Goal: Information Seeking & Learning: Learn about a topic

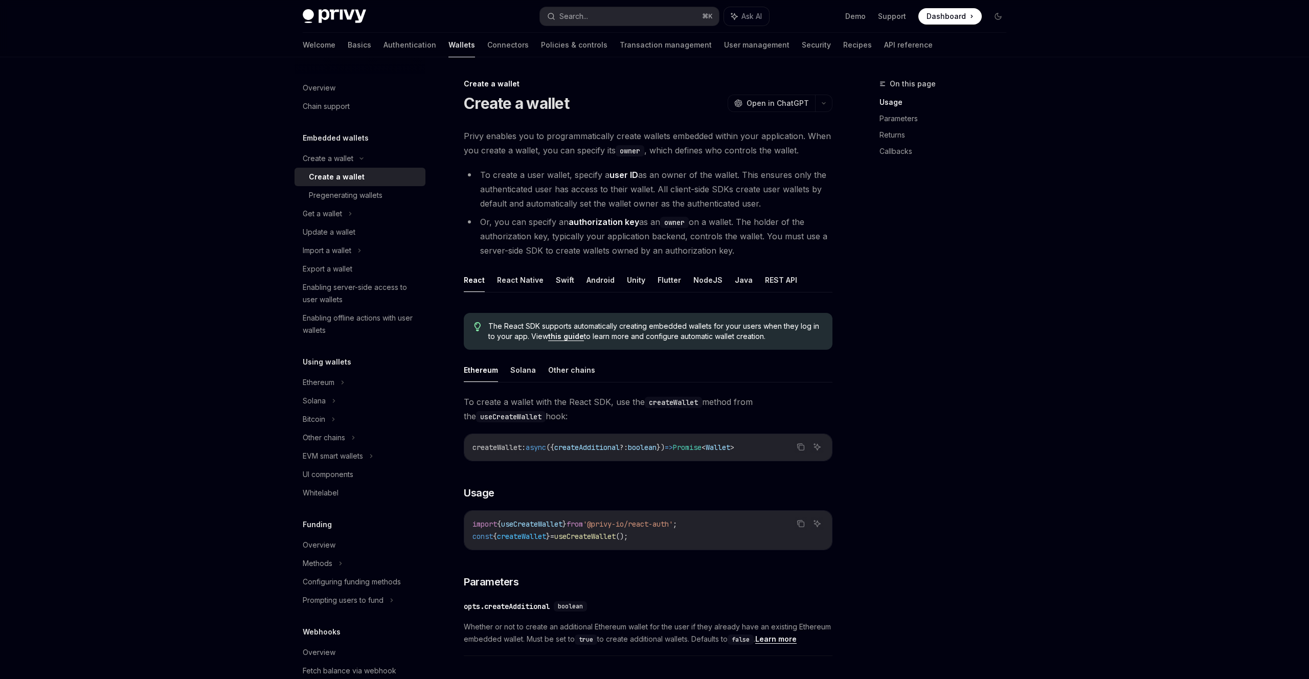
click at [467, 139] on span "Privy enables you to programmatically create wallets embedded within your appli…" at bounding box center [648, 143] width 369 height 29
drag, startPoint x: 467, startPoint y: 139, endPoint x: 678, endPoint y: 137, distance: 211.2
click at [678, 137] on span "Privy enables you to programmatically create wallets embedded within your appli…" at bounding box center [648, 143] width 369 height 29
drag, startPoint x: 463, startPoint y: 153, endPoint x: 583, endPoint y: 153, distance: 119.6
click at [583, 153] on span "Privy enables you to programmatically create wallets embedded within your appli…" at bounding box center [648, 143] width 369 height 29
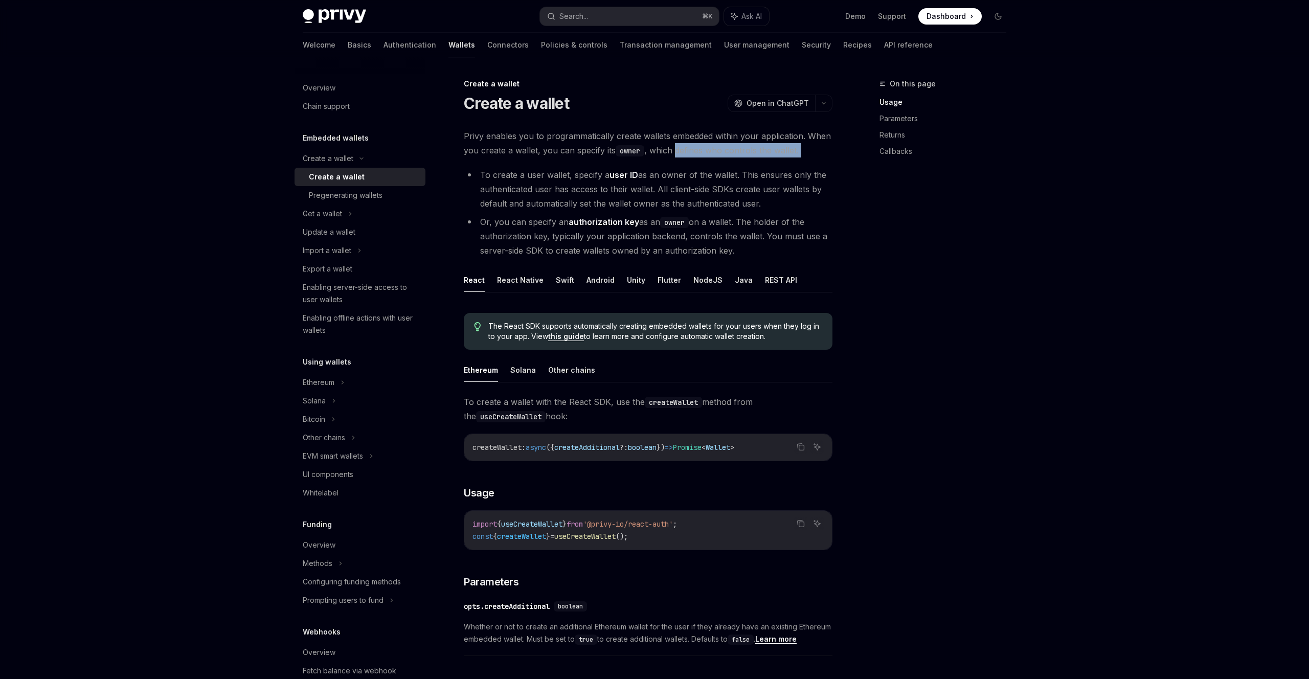
drag, startPoint x: 676, startPoint y: 155, endPoint x: 806, endPoint y: 160, distance: 130.0
click at [807, 160] on div "Privy enables you to programmatically create wallets embedded within your appli…" at bounding box center [648, 592] width 369 height 927
drag, startPoint x: 488, startPoint y: 175, endPoint x: 582, endPoint y: 176, distance: 94.6
click at [582, 176] on li "To create a user wallet, specify a user ID as an owner of the wallet. This ensu…" at bounding box center [648, 189] width 369 height 43
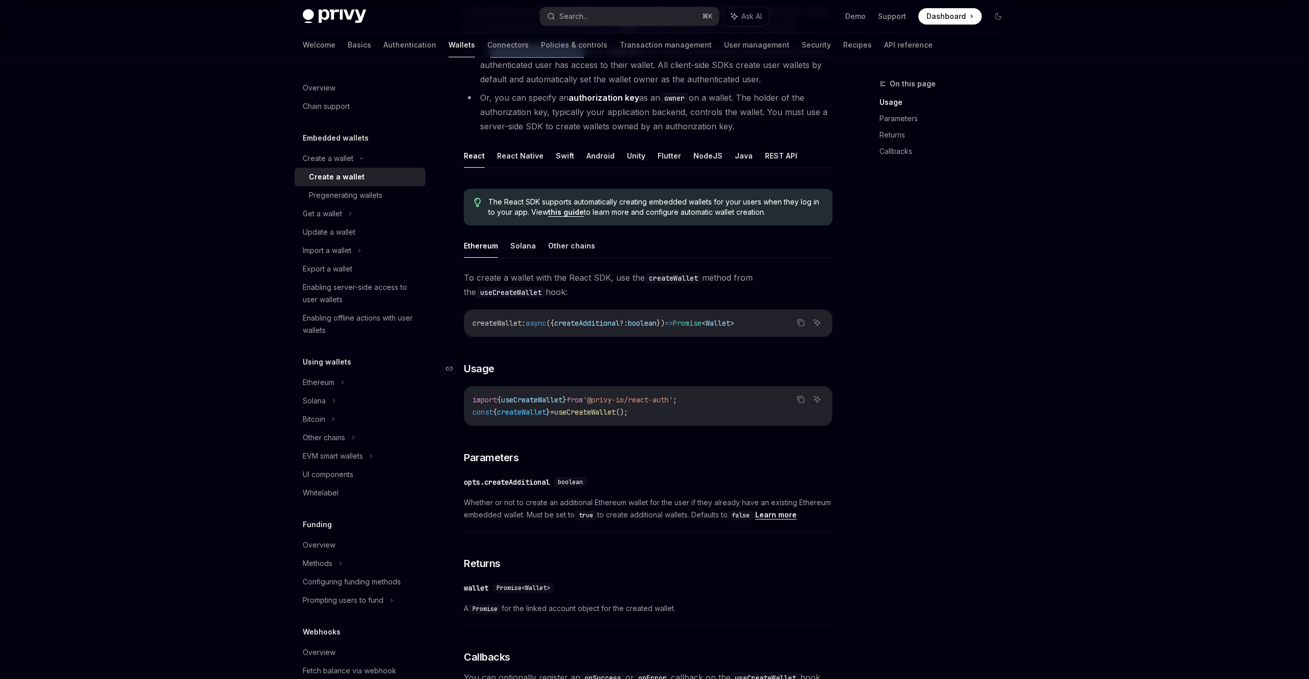
scroll to position [125, 0]
click at [334, 214] on div "Get a wallet" at bounding box center [322, 214] width 39 height 12
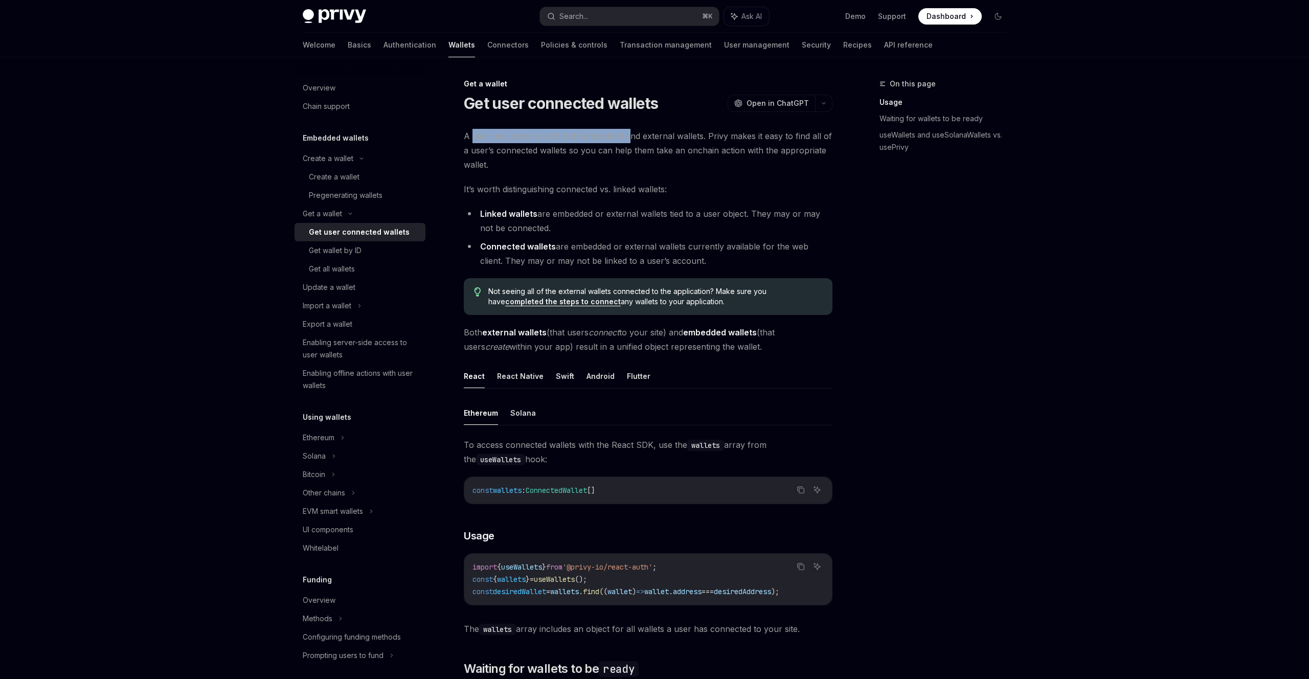
drag, startPoint x: 471, startPoint y: 136, endPoint x: 637, endPoint y: 142, distance: 165.2
click at [636, 142] on span "A user may come in with both embedded and external wallets. Privy makes it easy…" at bounding box center [648, 150] width 369 height 43
click at [637, 142] on span "A user may come in with both embedded and external wallets. Privy makes it easy…" at bounding box center [648, 150] width 369 height 43
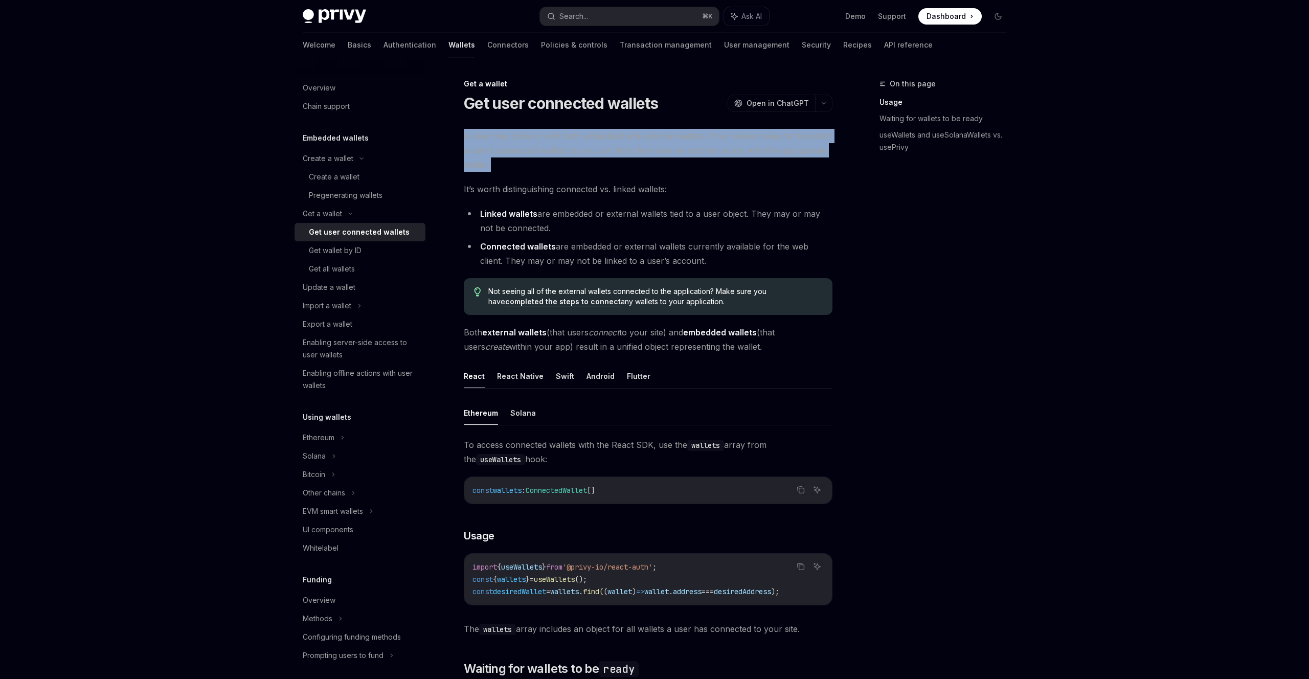
click at [637, 142] on span "A user may come in with both embedded and external wallets. Privy makes it easy…" at bounding box center [648, 150] width 369 height 43
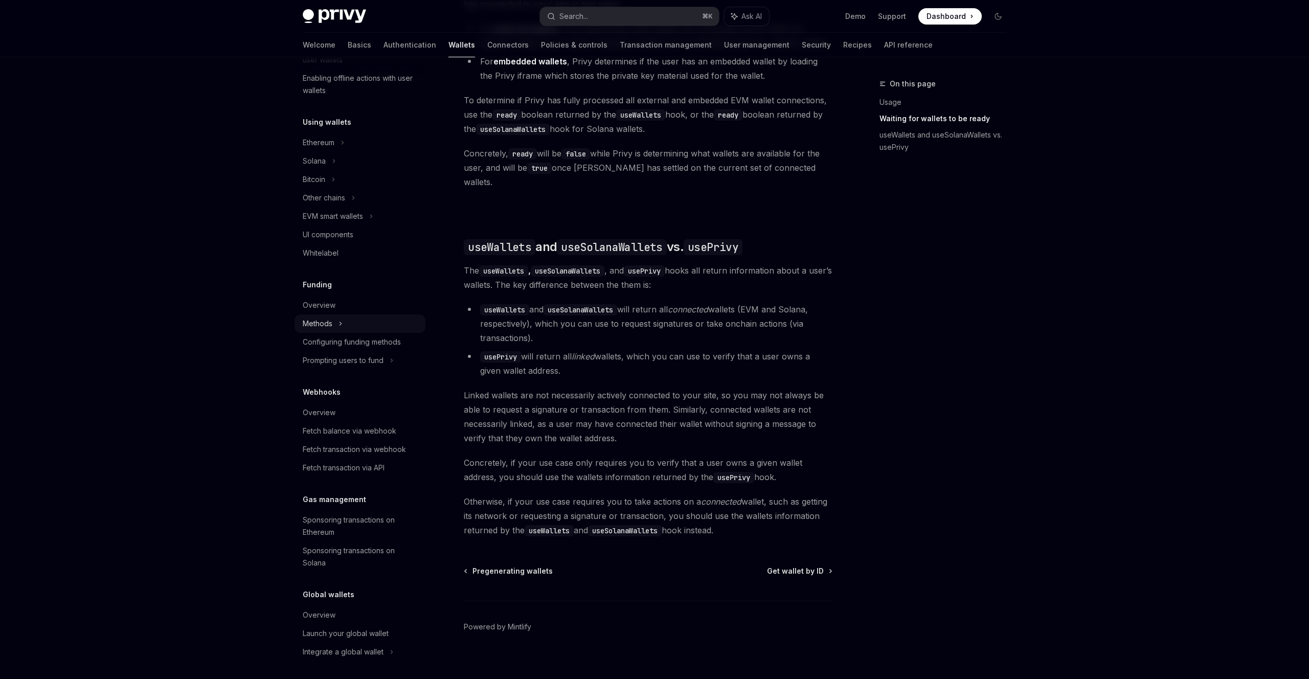
scroll to position [298, 0]
click at [535, 404] on span "Linked wallets are not necessarily actively connected to your site, so you may …" at bounding box center [648, 416] width 369 height 57
drag, startPoint x: 569, startPoint y: 386, endPoint x: 722, endPoint y: 389, distance: 153.9
click at [722, 389] on span "Linked wallets are not necessarily actively connected to your site, so you may …" at bounding box center [648, 416] width 369 height 57
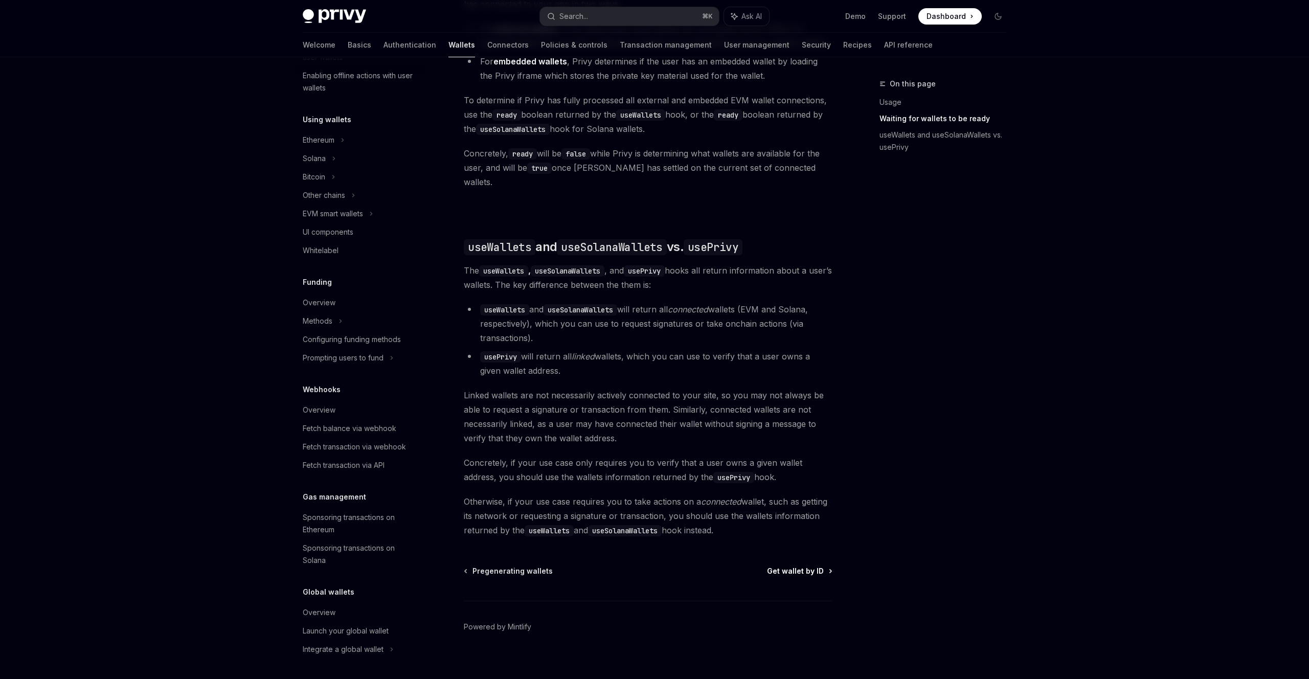
click at [789, 566] on span "Get wallet by ID" at bounding box center [795, 571] width 57 height 10
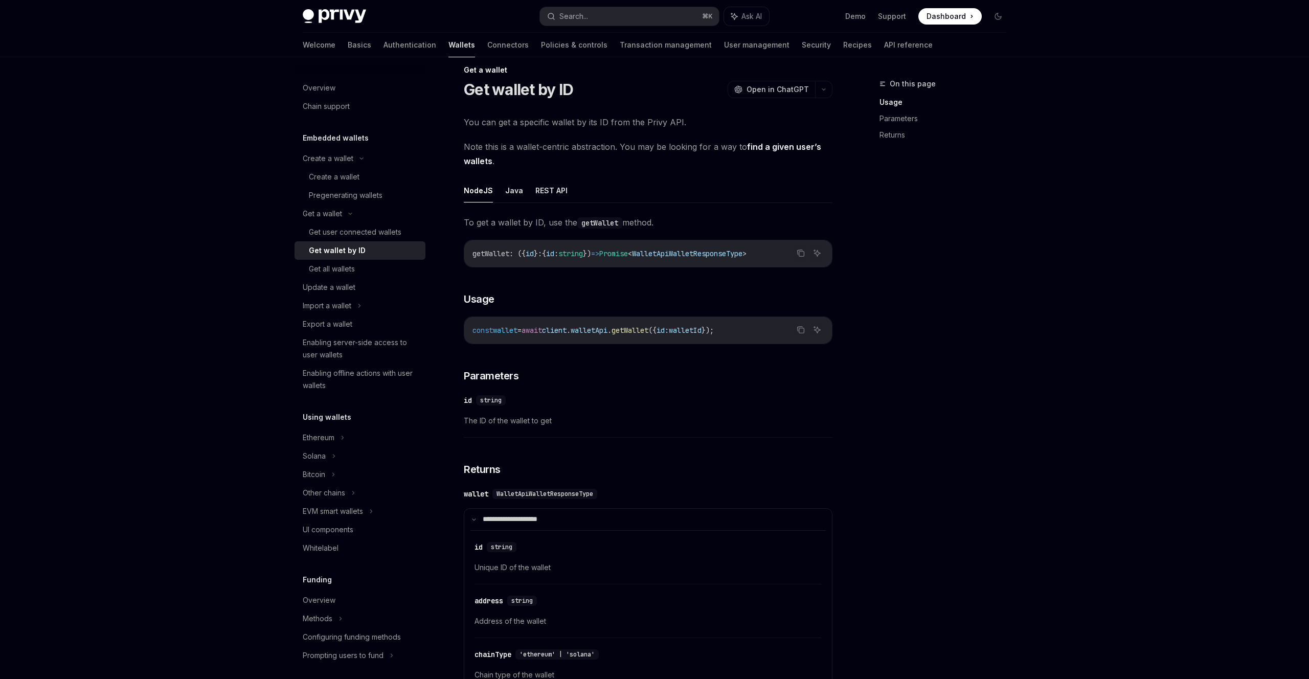
scroll to position [17, 0]
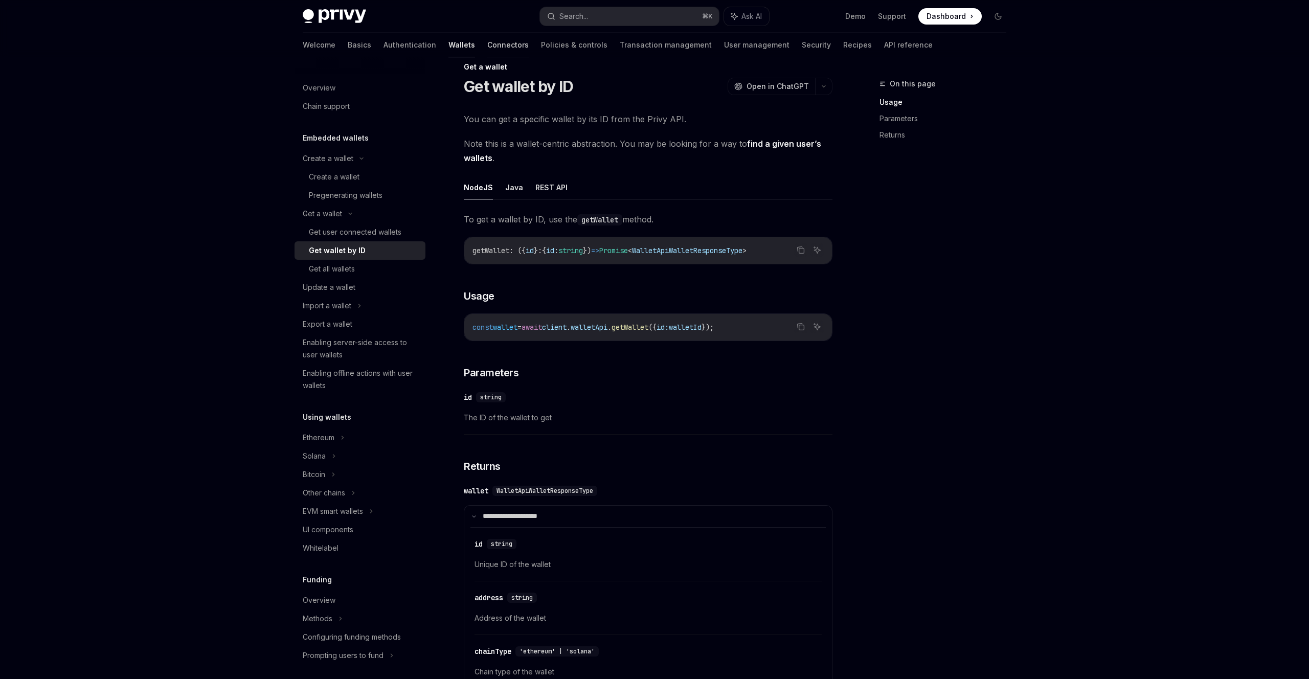
click at [487, 51] on link "Connectors" at bounding box center [507, 45] width 41 height 25
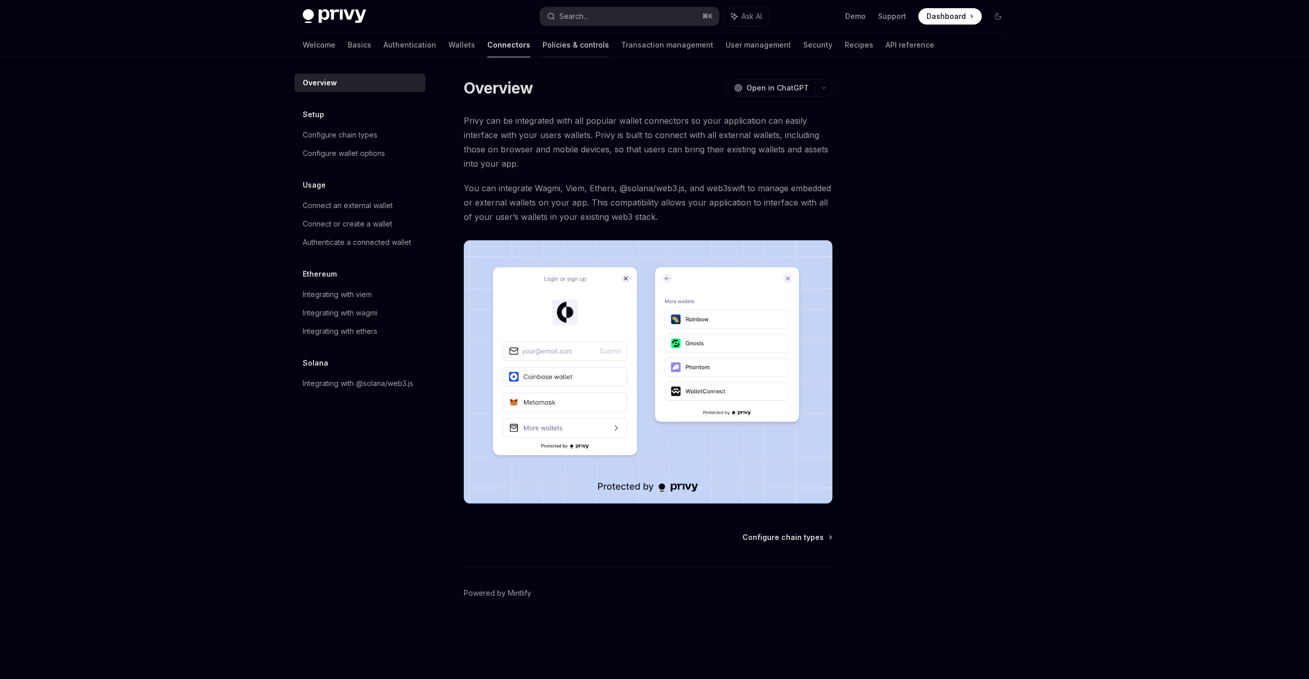
click at [542, 49] on link "Policies & controls" at bounding box center [575, 45] width 66 height 25
type textarea "*"
